Goal: Download file/media

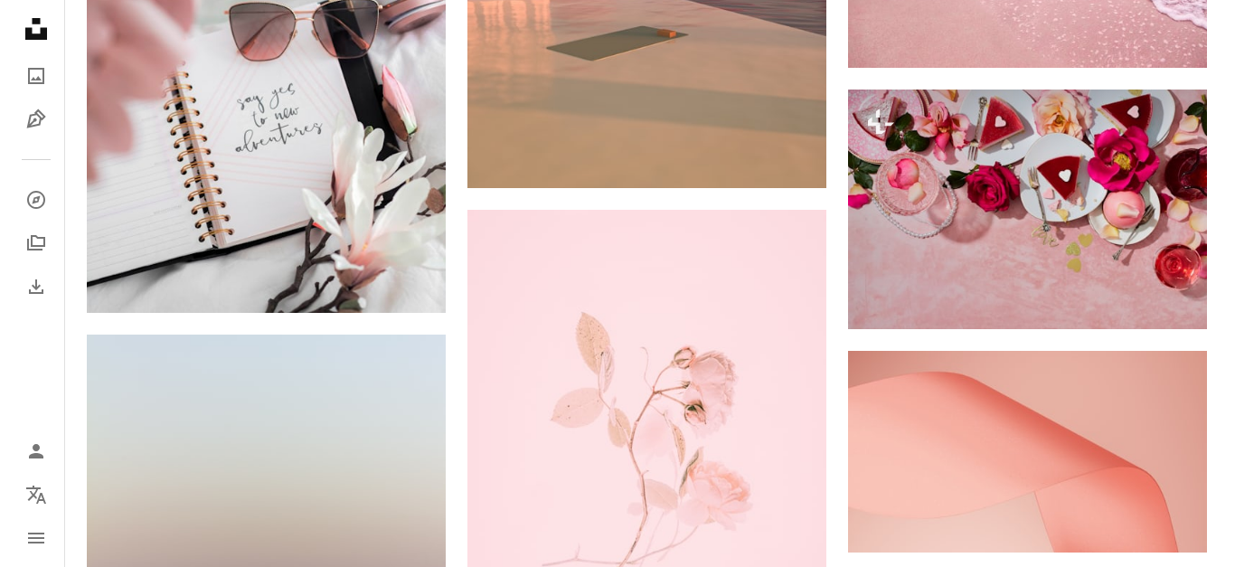
scroll to position [2893, 0]
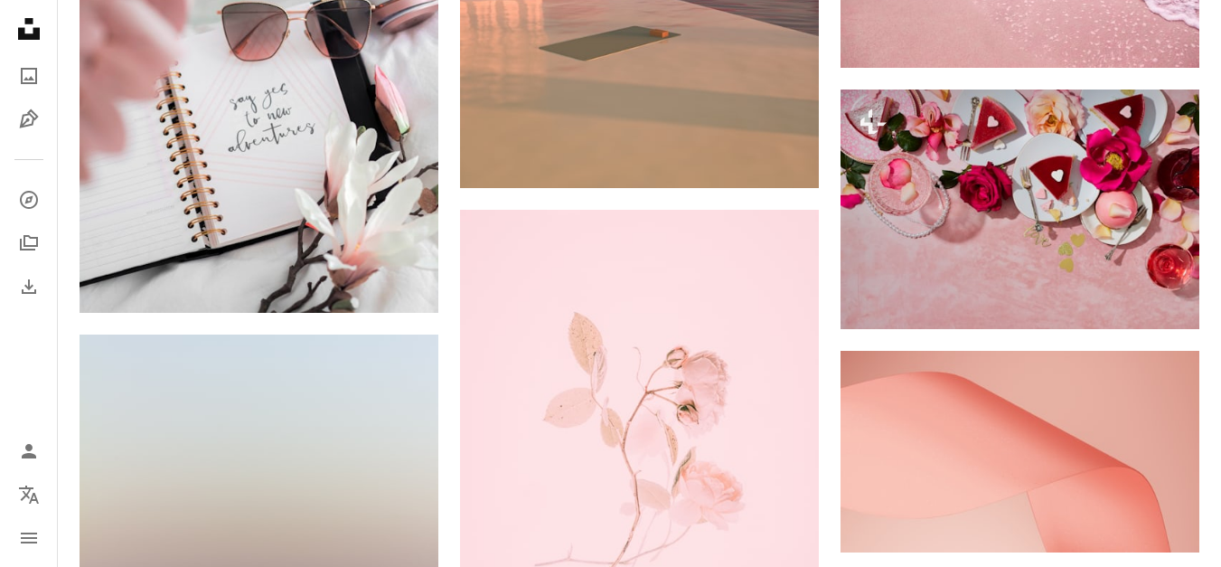
click at [1112, 293] on button "A lock Download" at bounding box center [1130, 296] width 101 height 29
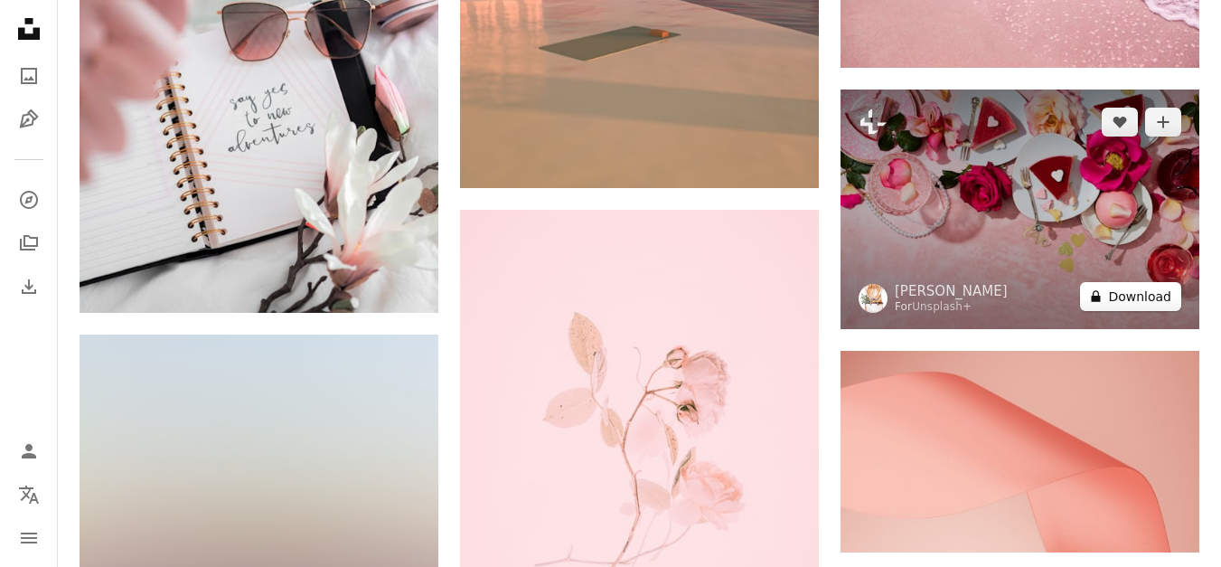
click at [1125, 297] on button "A lock Download" at bounding box center [1130, 296] width 101 height 29
click at [1115, 210] on img at bounding box center [1020, 209] width 359 height 239
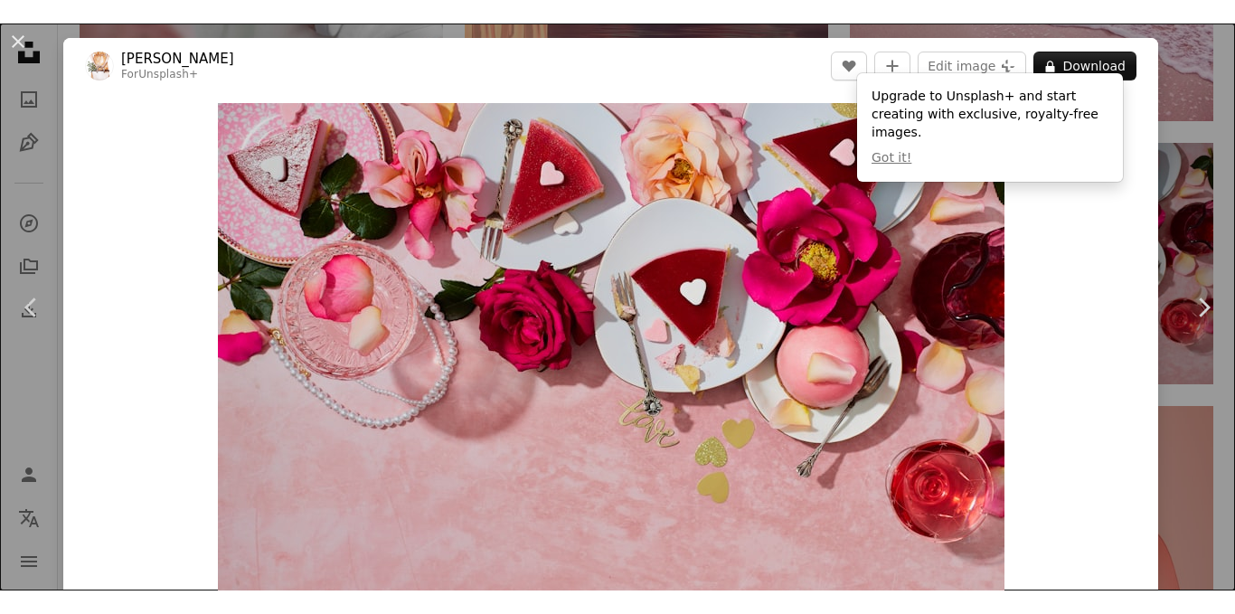
scroll to position [362, 0]
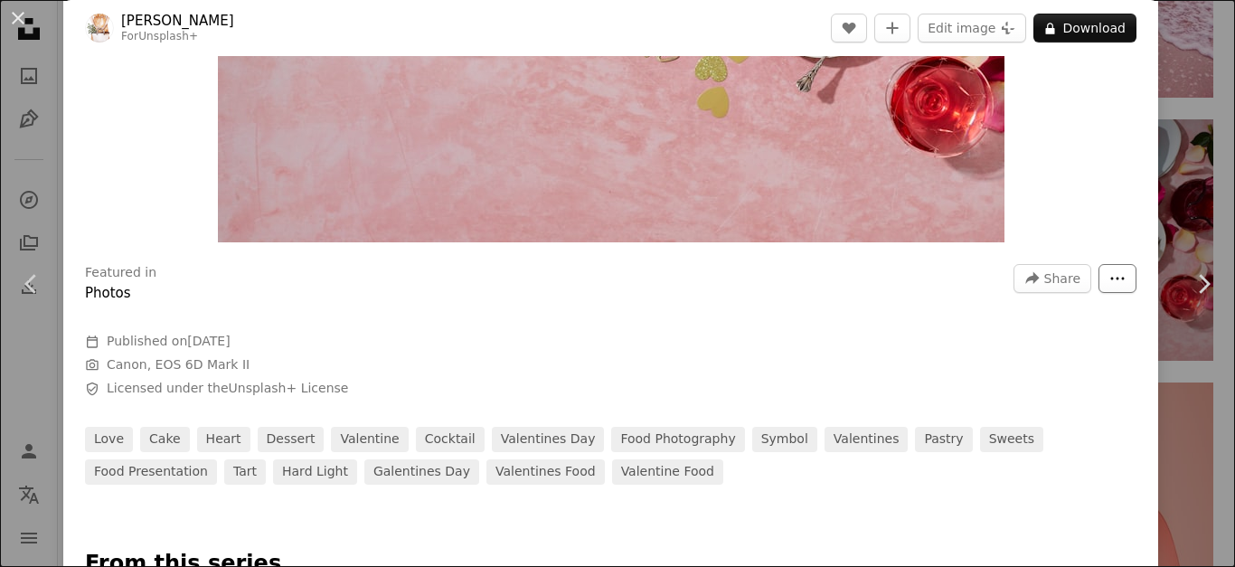
click at [1109, 276] on icon "More Actions" at bounding box center [1117, 278] width 16 height 16
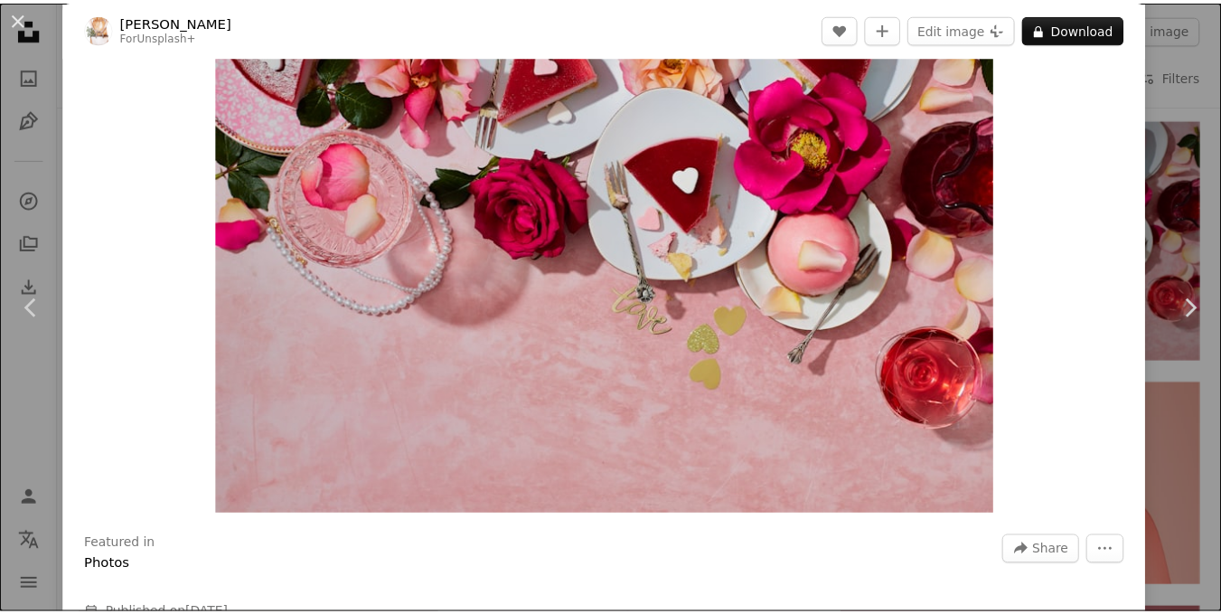
scroll to position [0, 0]
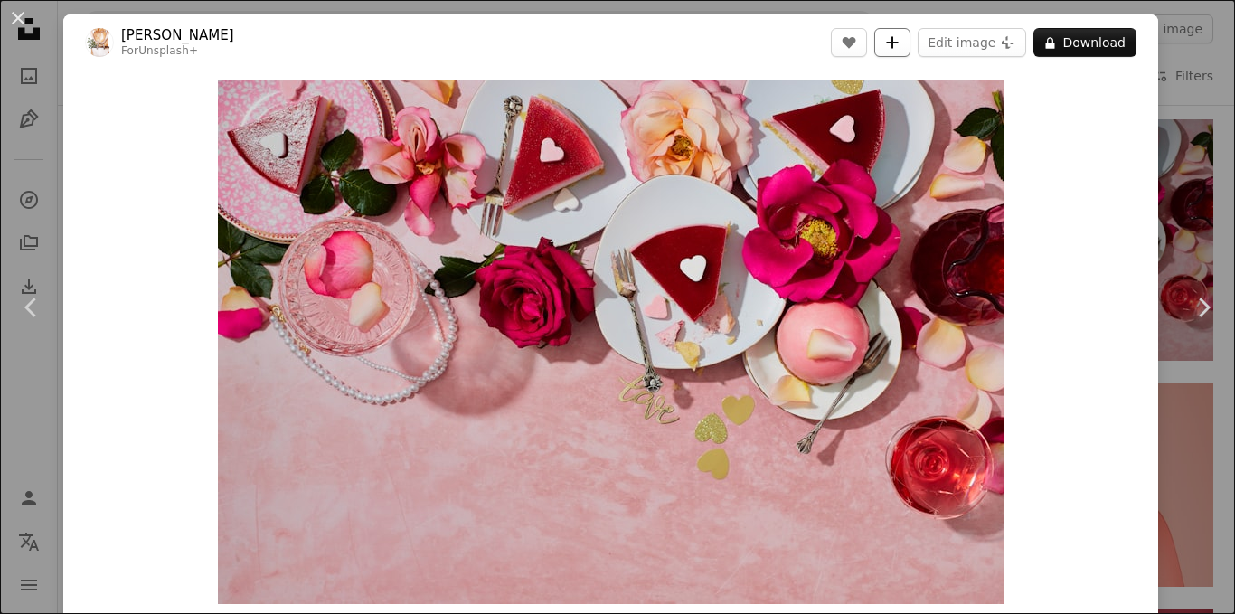
click at [886, 36] on icon "A plus sign" at bounding box center [892, 42] width 14 height 14
click at [10, 29] on button "An X shape" at bounding box center [18, 18] width 22 height 22
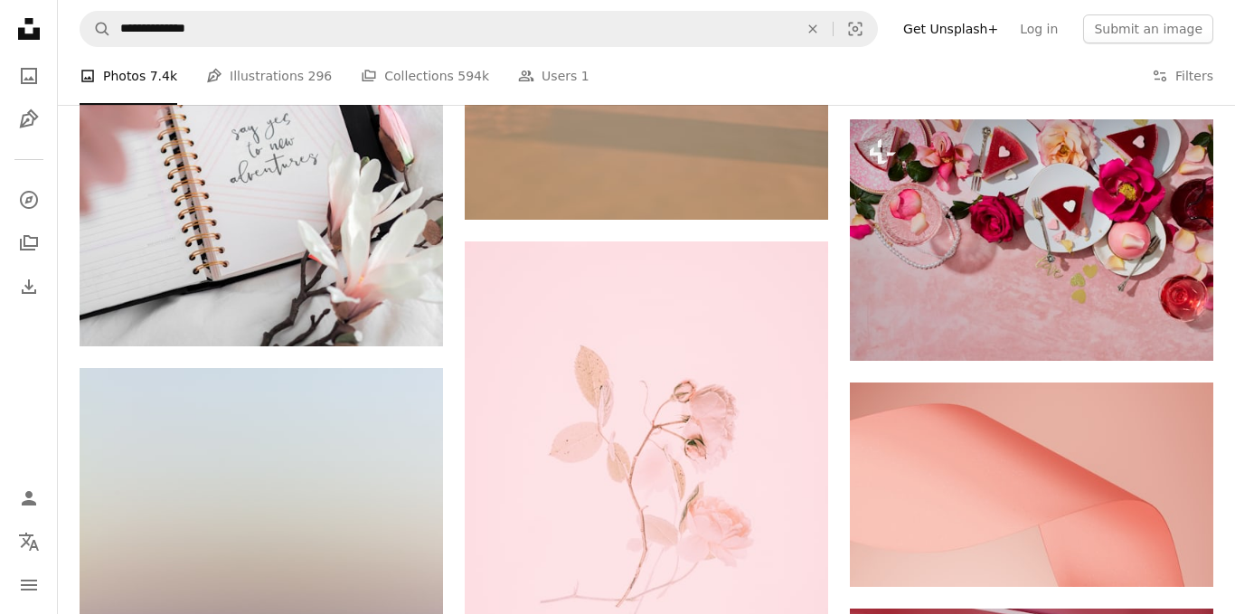
click at [15, 20] on icon "Unsplash logo Unsplash Home" at bounding box center [29, 29] width 36 height 36
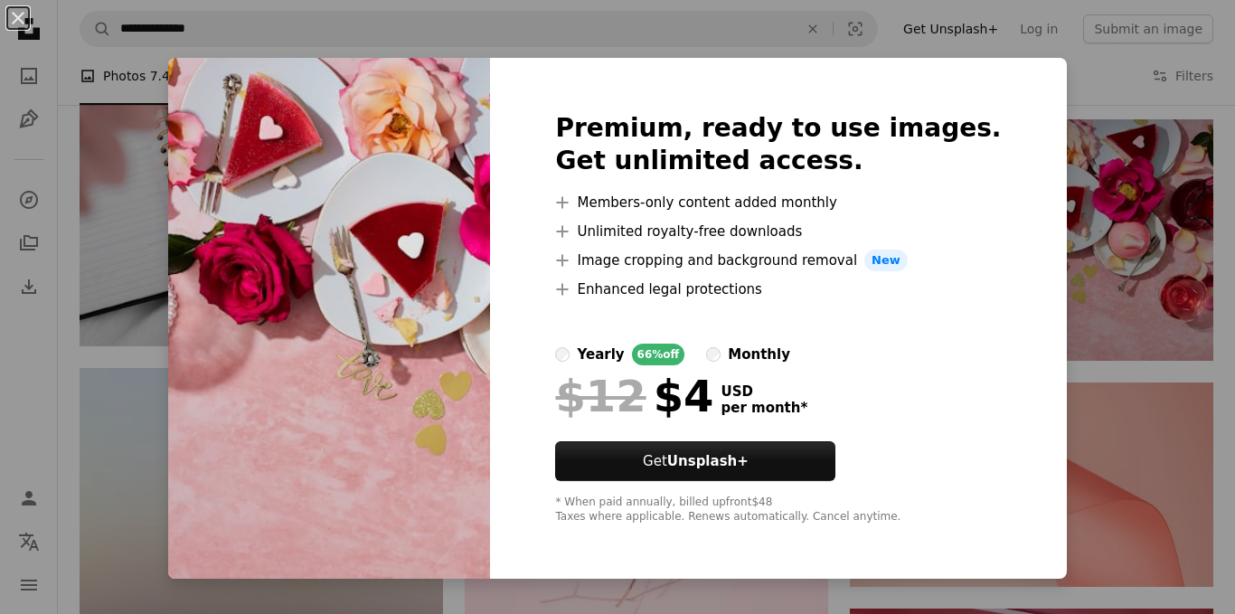
click at [18, 21] on icon "Unsplash logo Unsplash Home" at bounding box center [29, 29] width 36 height 36
